Goal: Check status

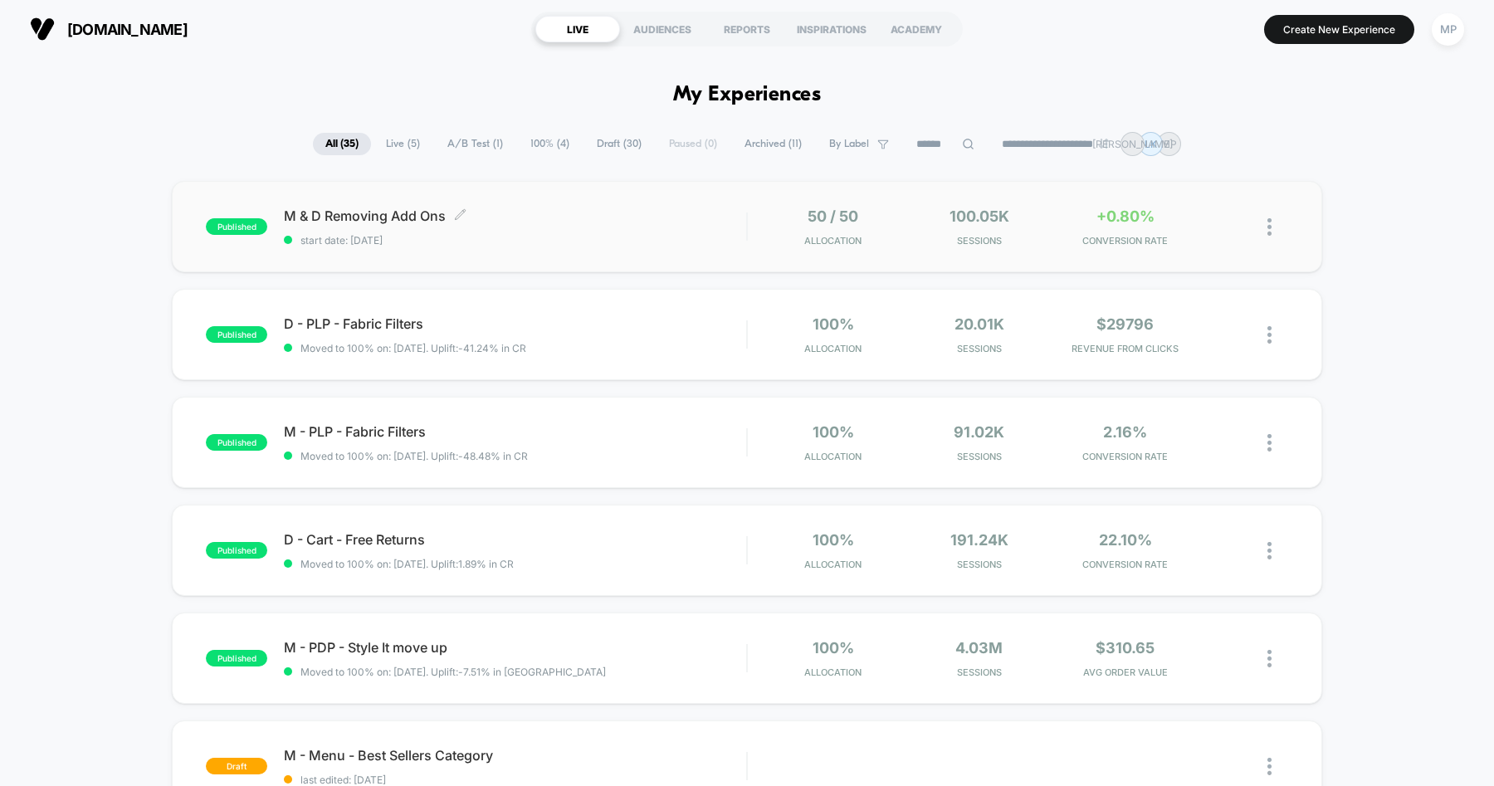
click at [604, 234] on span "start date: [DATE]" at bounding box center [515, 240] width 462 height 12
